Goal: Information Seeking & Learning: Learn about a topic

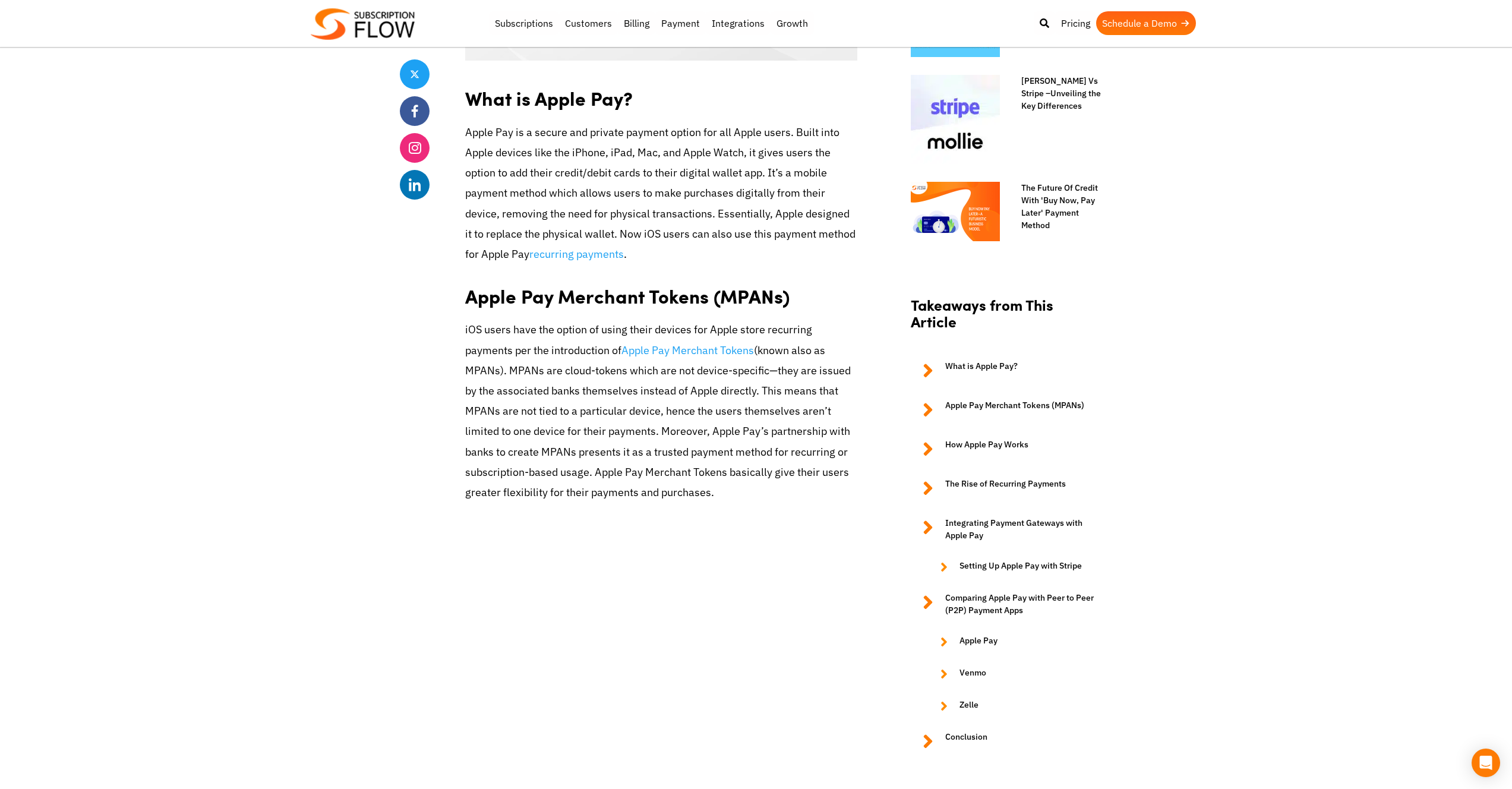
scroll to position [885, 0]
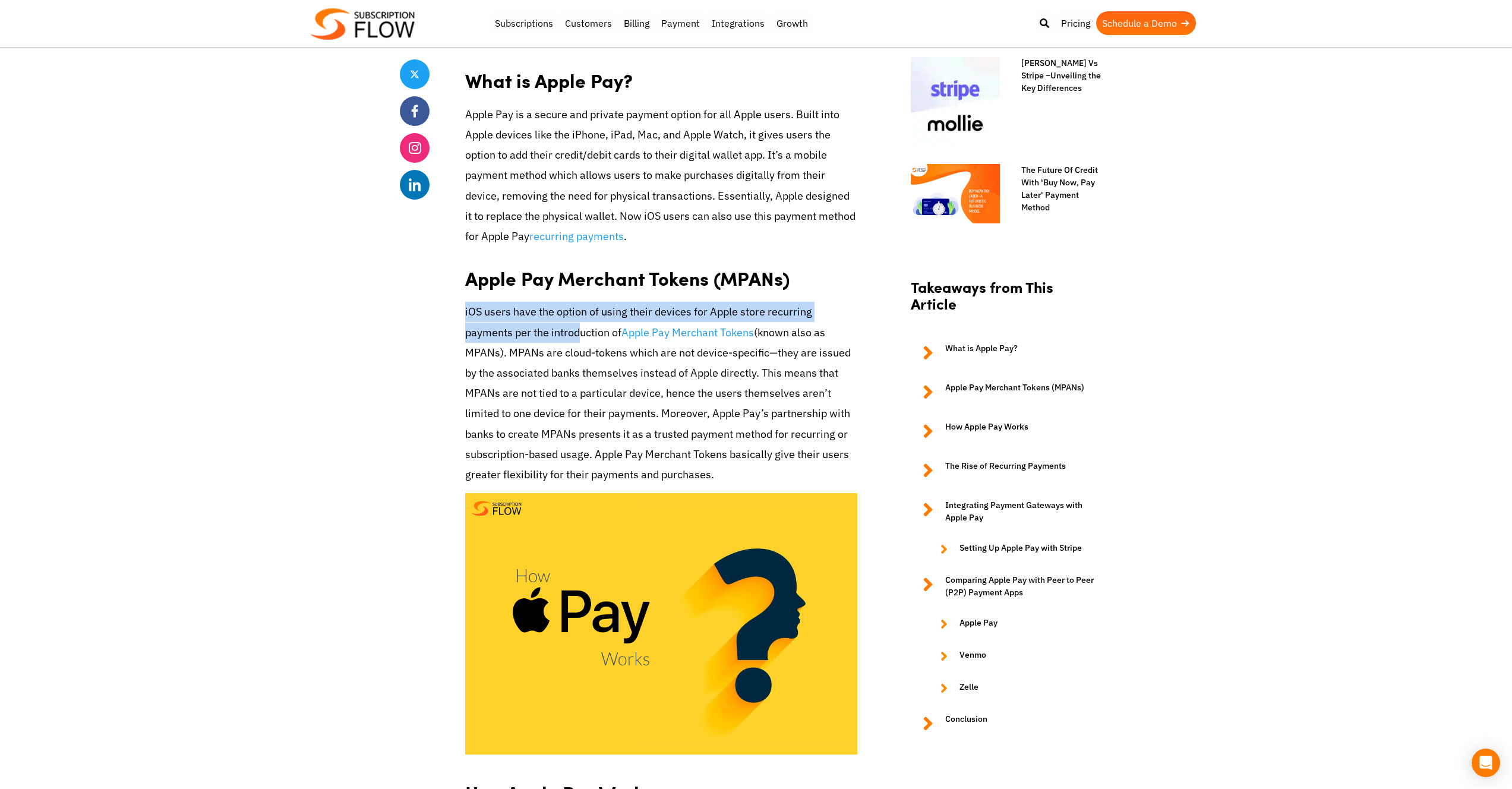
drag, startPoint x: 464, startPoint y: 312, endPoint x: 577, endPoint y: 335, distance: 115.3
click at [580, 370] on p "iOS users have the option of using their devices for Apple store recurring paym…" at bounding box center [661, 394] width 392 height 183
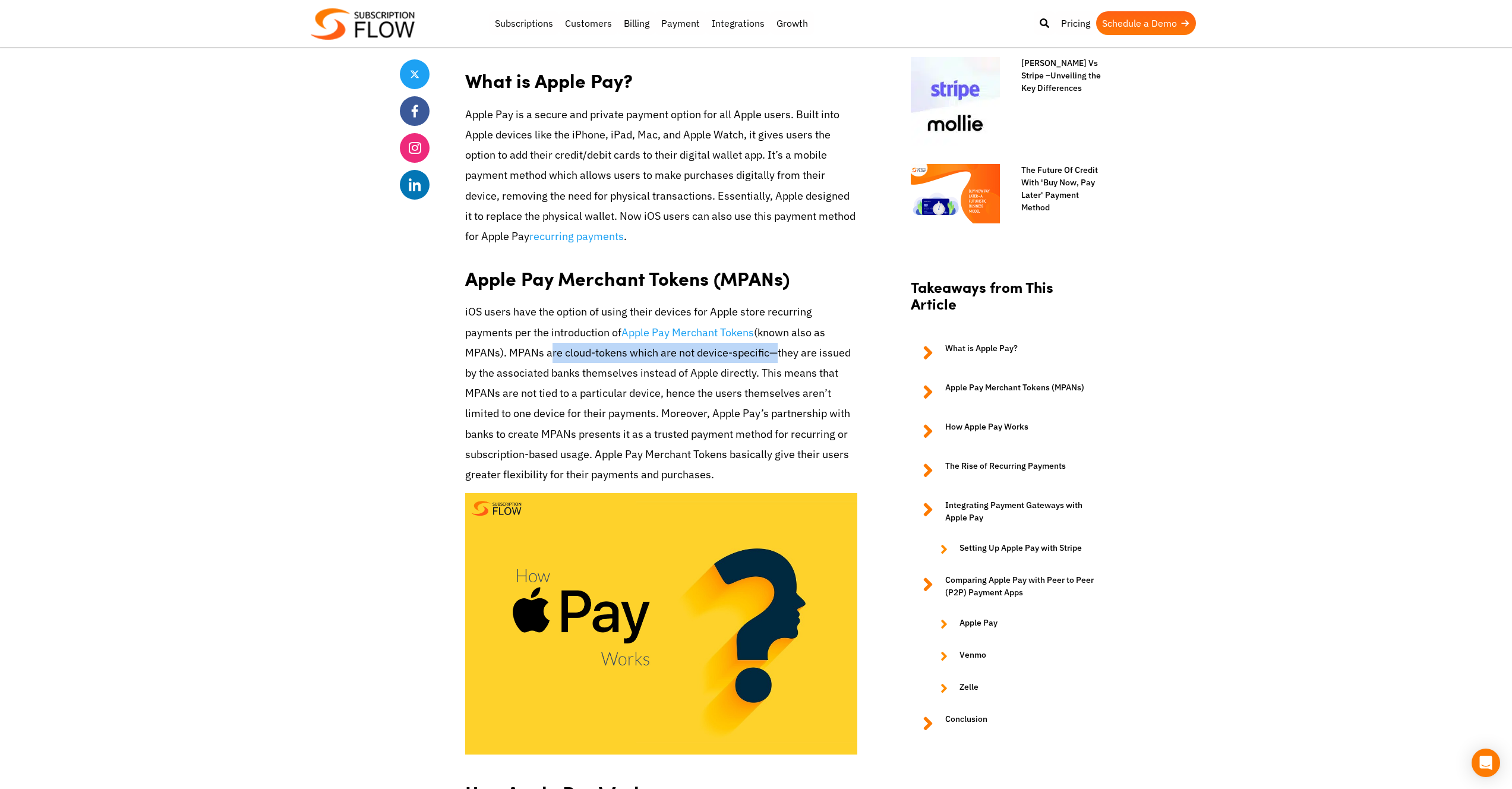
drag, startPoint x: 550, startPoint y: 352, endPoint x: 765, endPoint y: 350, distance: 215.0
click at [765, 350] on p "iOS users have the option of using their devices for Apple store recurring paym…" at bounding box center [661, 394] width 392 height 183
click at [609, 376] on p "iOS users have the option of using their devices for Apple store recurring paym…" at bounding box center [661, 394] width 392 height 183
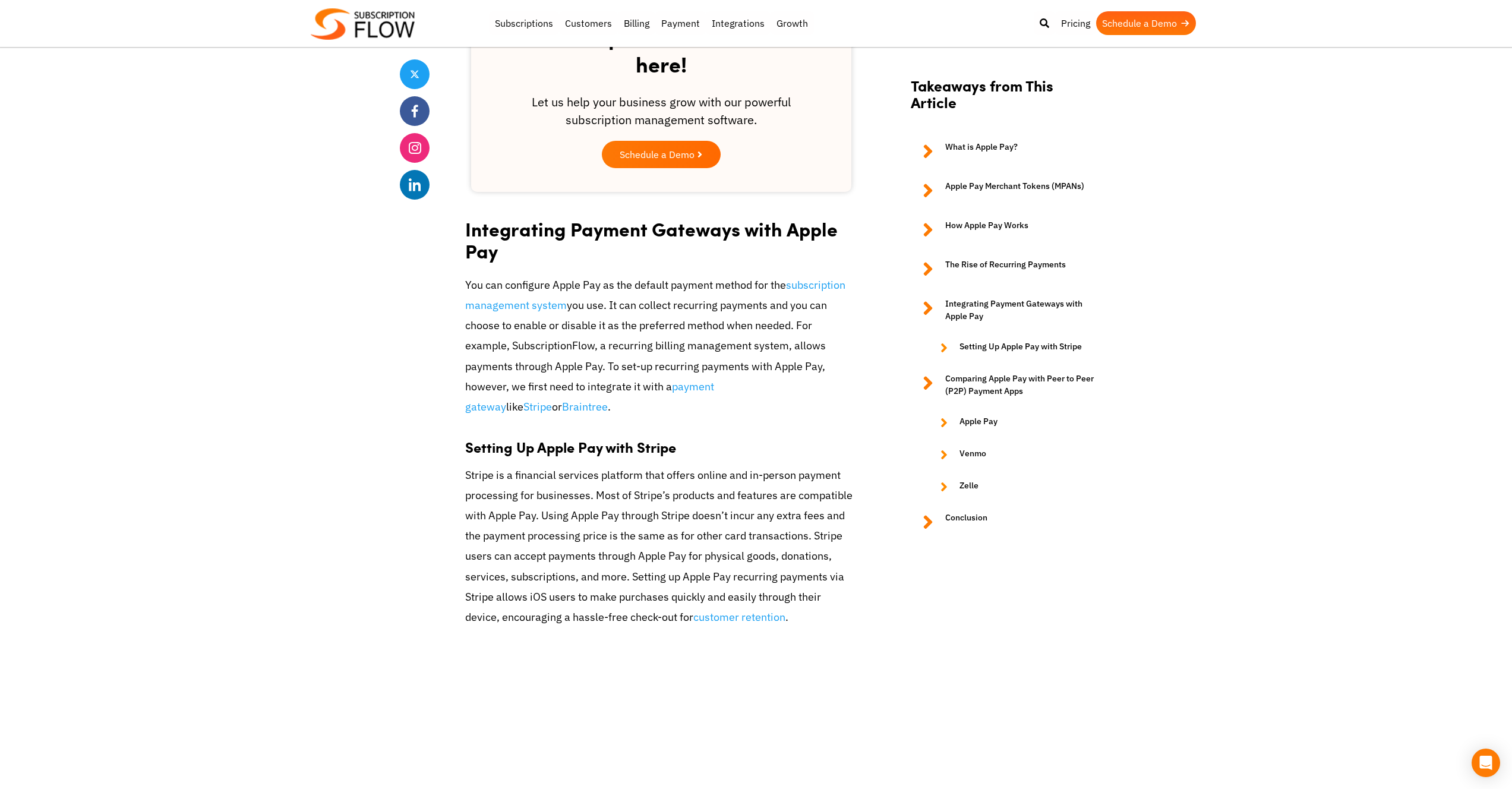
scroll to position [3057, 0]
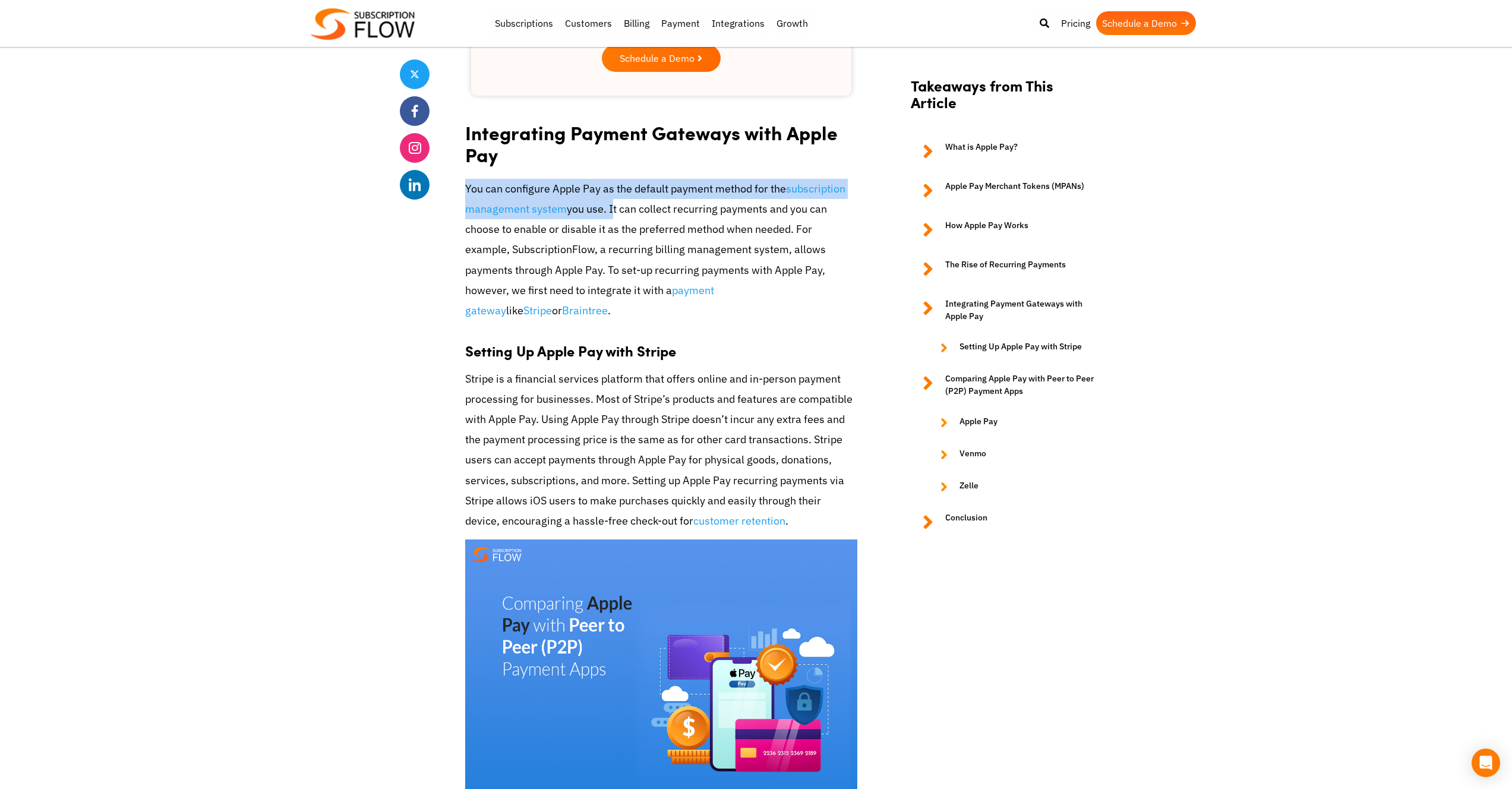
drag, startPoint x: 467, startPoint y: 169, endPoint x: 611, endPoint y: 190, distance: 145.5
click at [611, 190] on p "You can configure Apple Pay as the default payment method for the subscription …" at bounding box center [661, 249] width 392 height 142
click at [640, 187] on p "You can configure Apple Pay as the default payment method for the subscription …" at bounding box center [661, 249] width 392 height 142
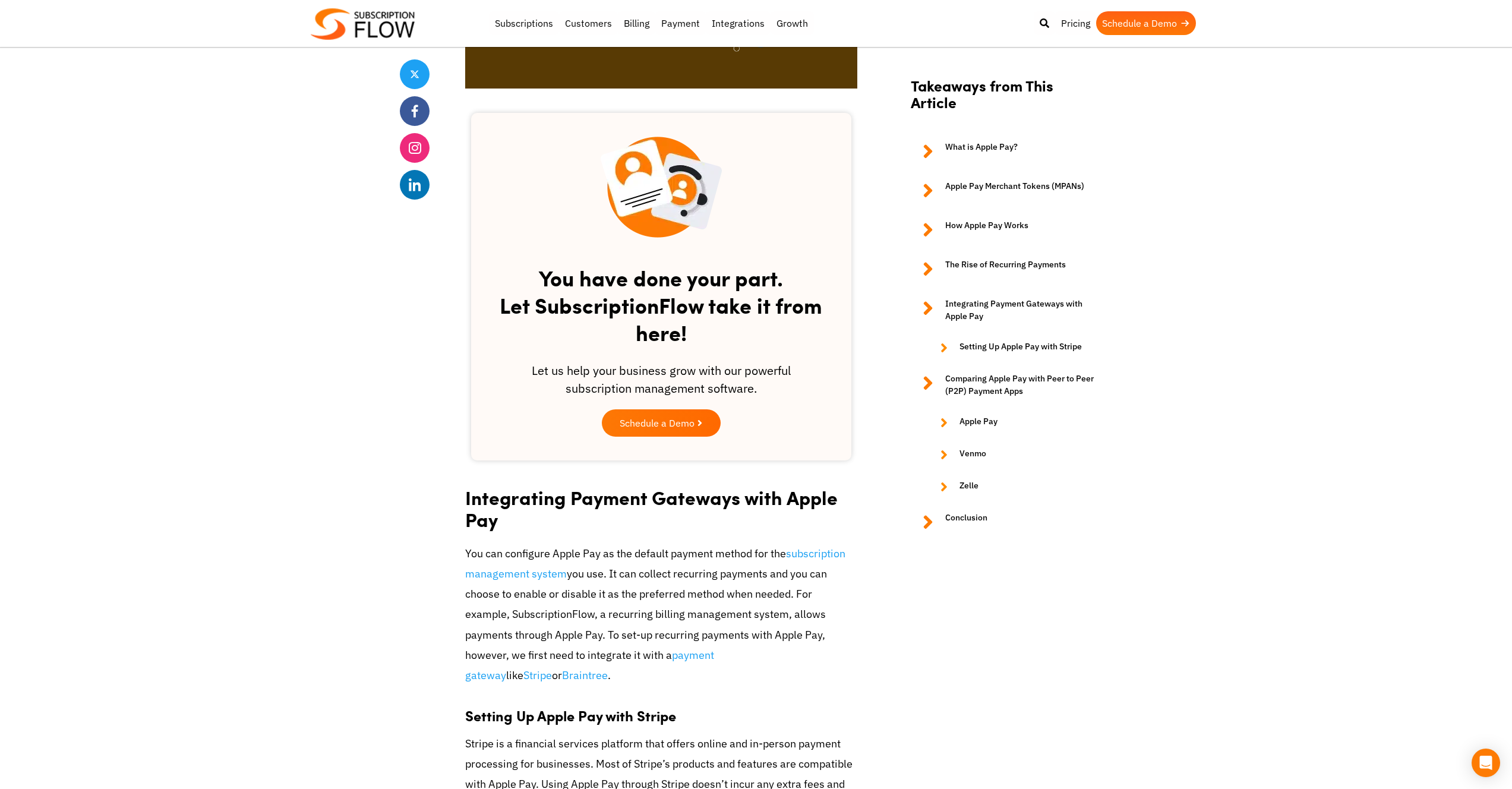
scroll to position [2798, 0]
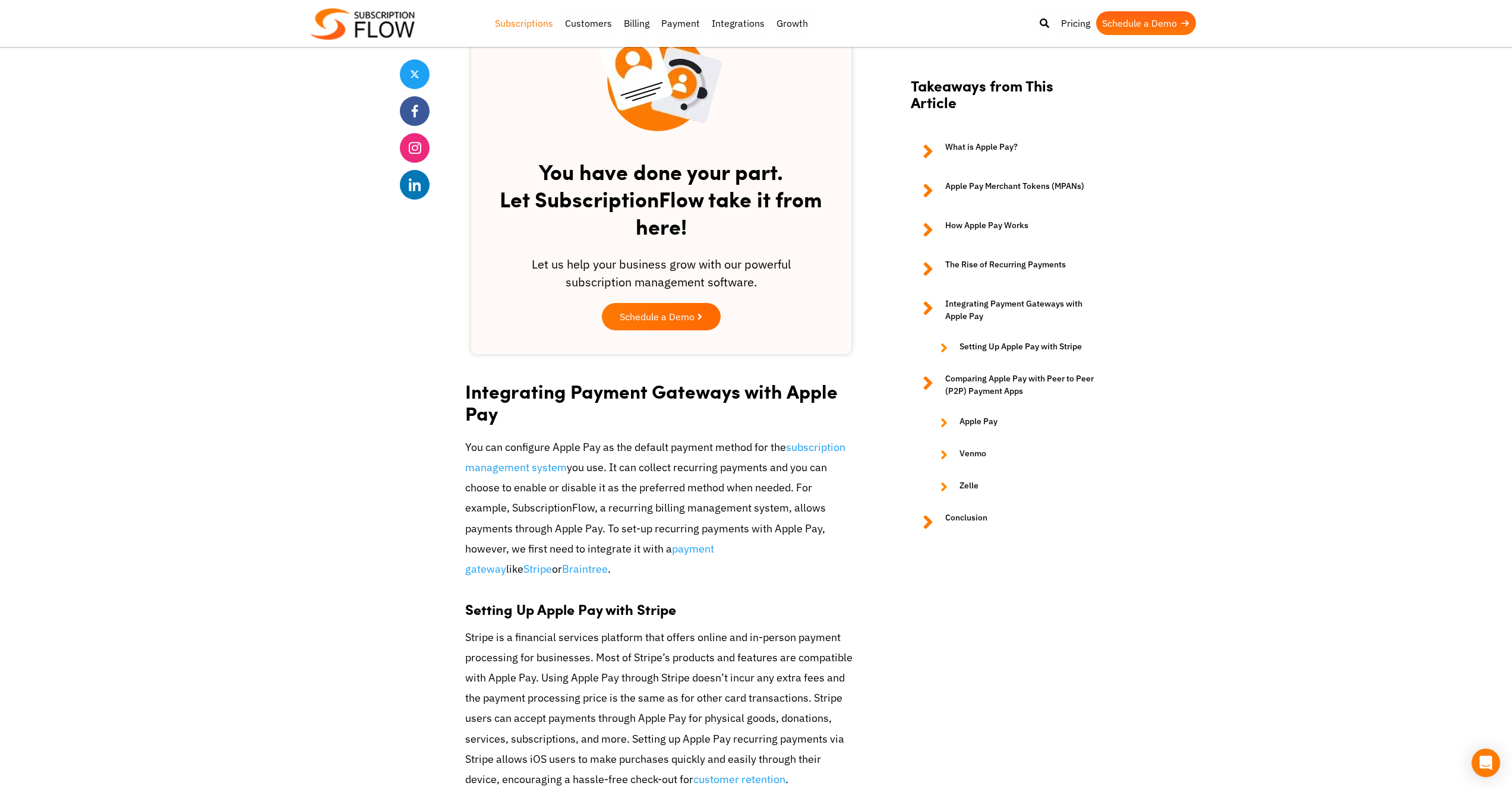
click at [539, 23] on link "Subscriptions" at bounding box center [524, 23] width 71 height 24
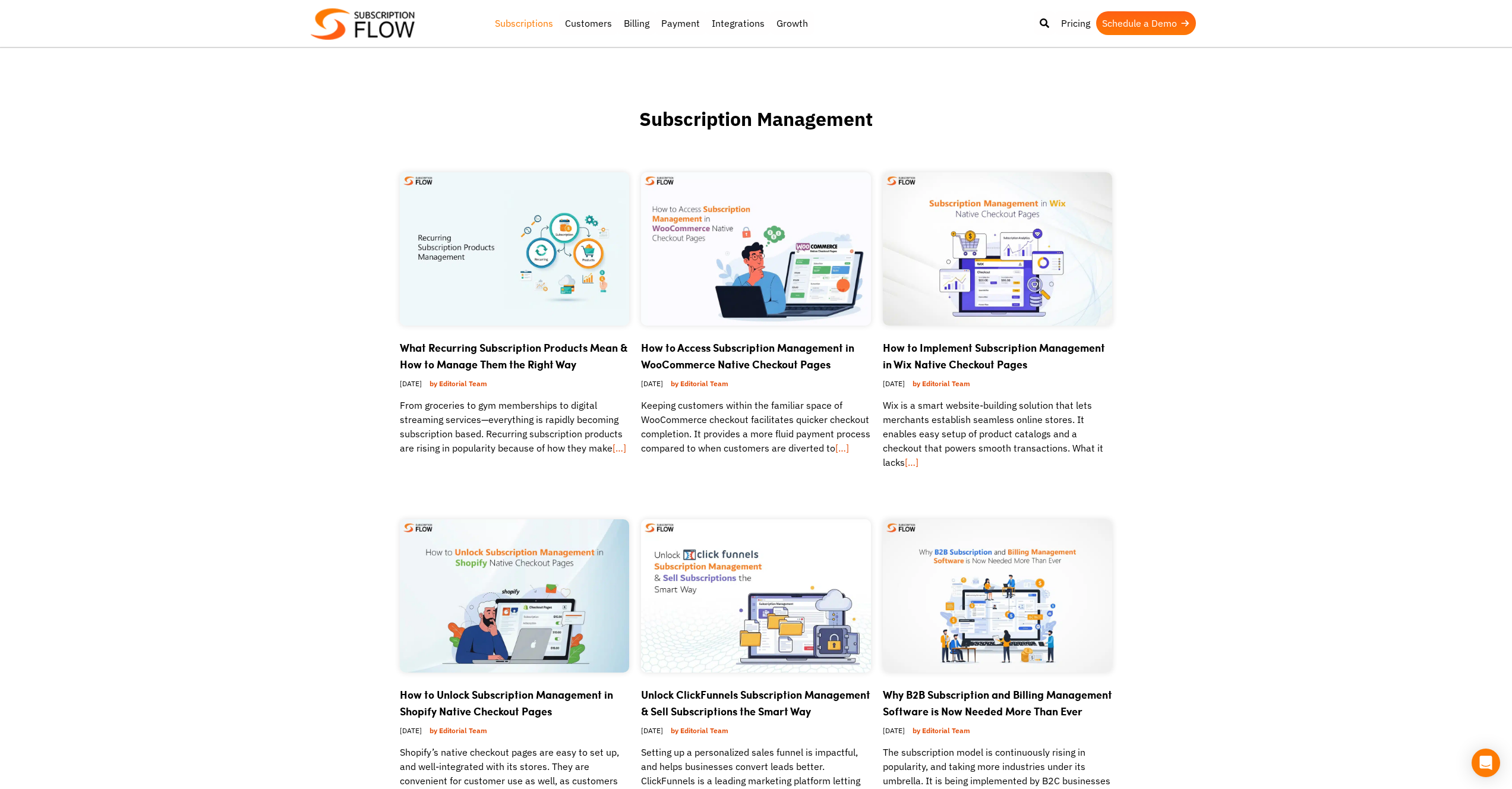
click at [368, 25] on img at bounding box center [363, 24] width 104 height 32
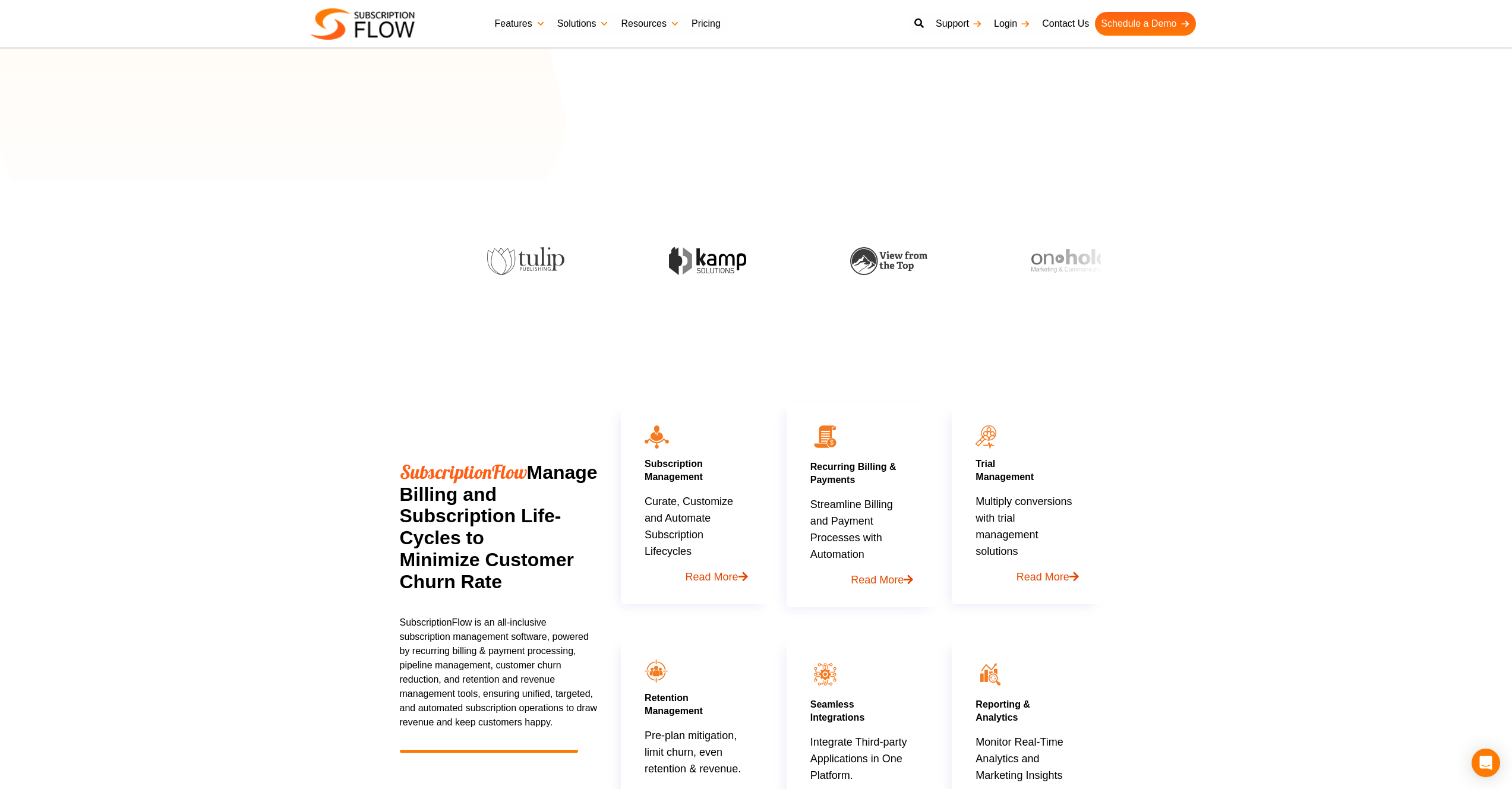
scroll to position [228, 0]
